Goal: Transaction & Acquisition: Purchase product/service

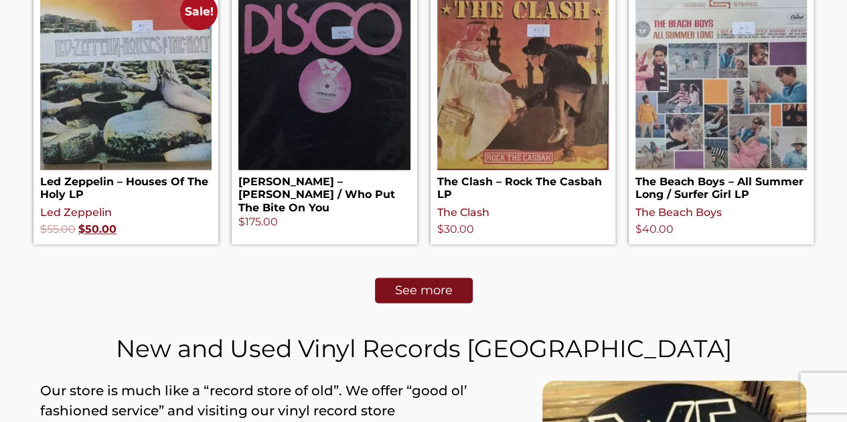
scroll to position [681, 0]
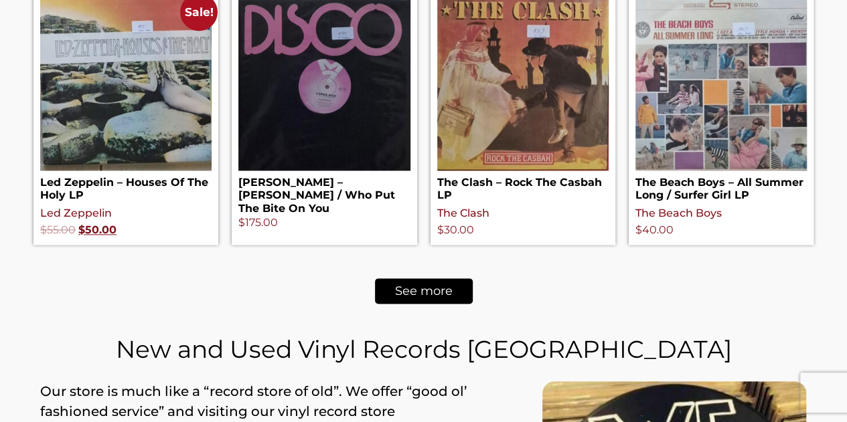
click at [459, 295] on link "See more" at bounding box center [424, 291] width 98 height 25
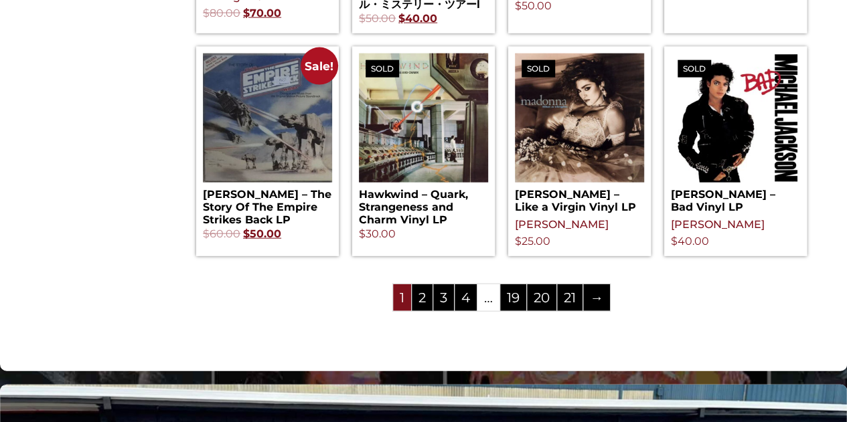
scroll to position [1466, 0]
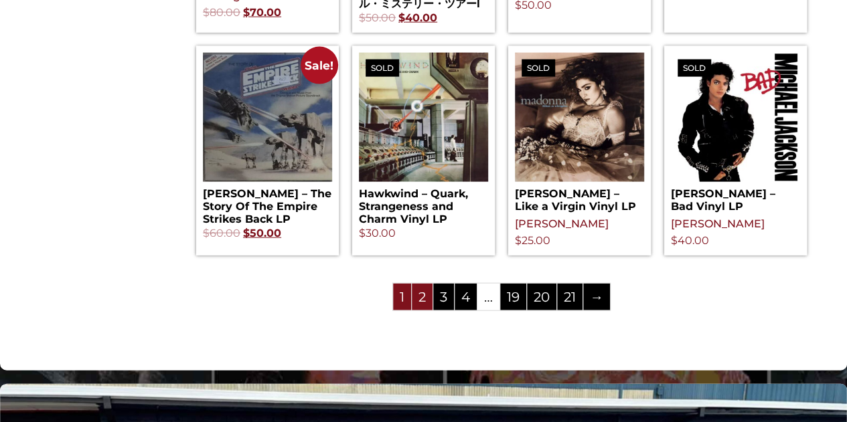
click at [416, 308] on link "2" at bounding box center [422, 297] width 21 height 27
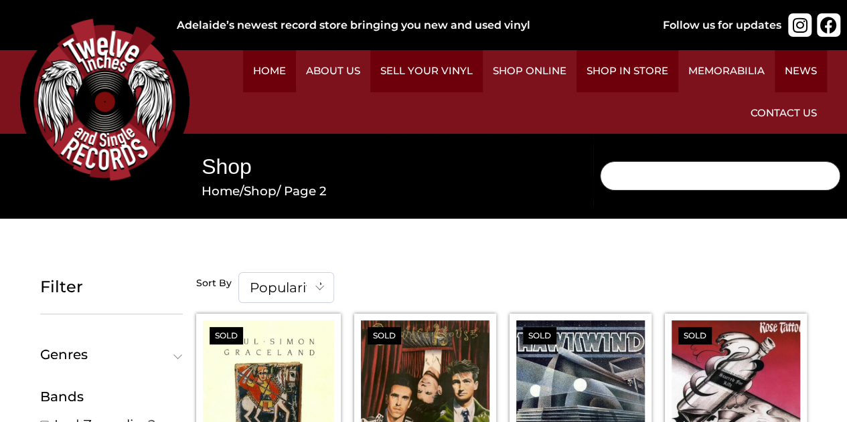
click at [678, 175] on input "Search" at bounding box center [720, 175] width 241 height 29
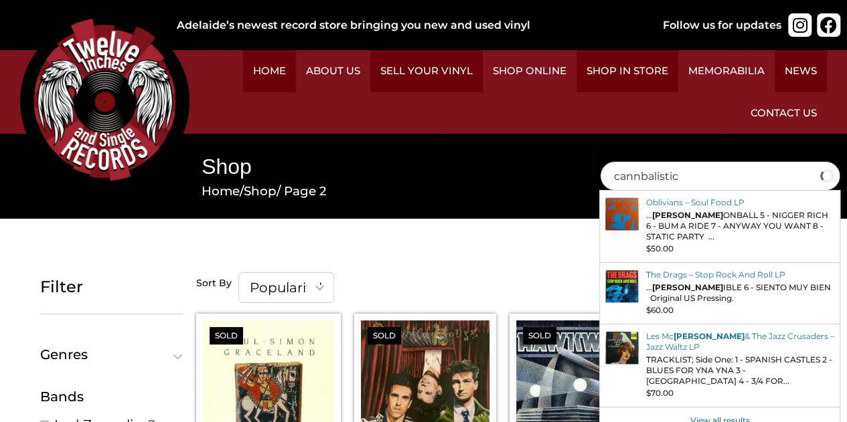
type input "cannbalistic"
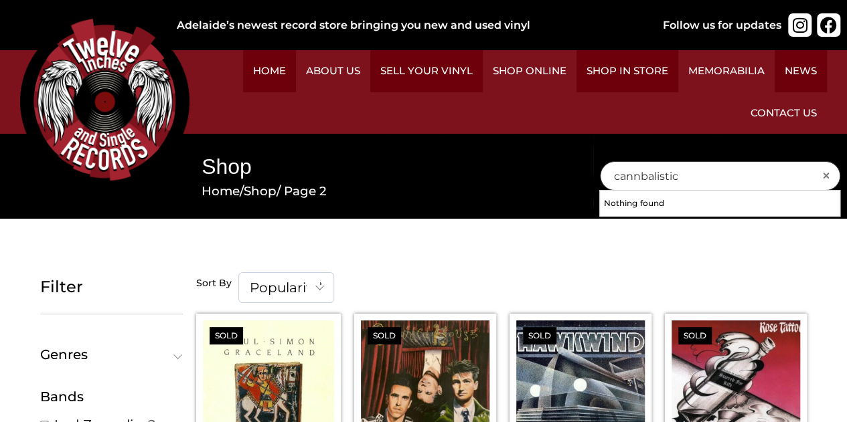
click at [669, 177] on input "cannbalistic" at bounding box center [720, 175] width 241 height 29
